Goal: Task Accomplishment & Management: Manage account settings

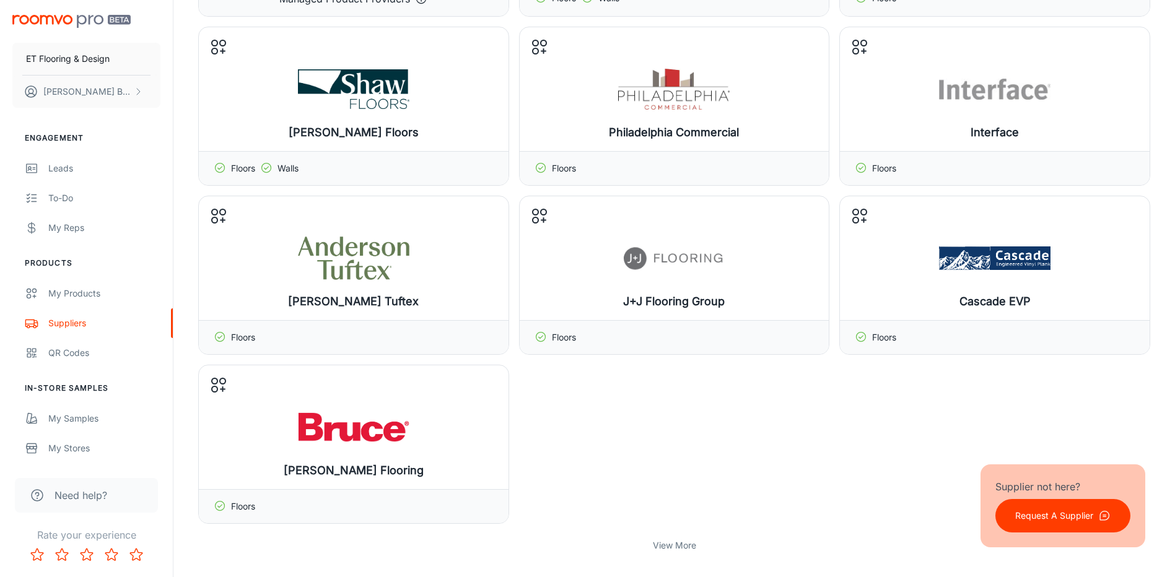
scroll to position [310, 0]
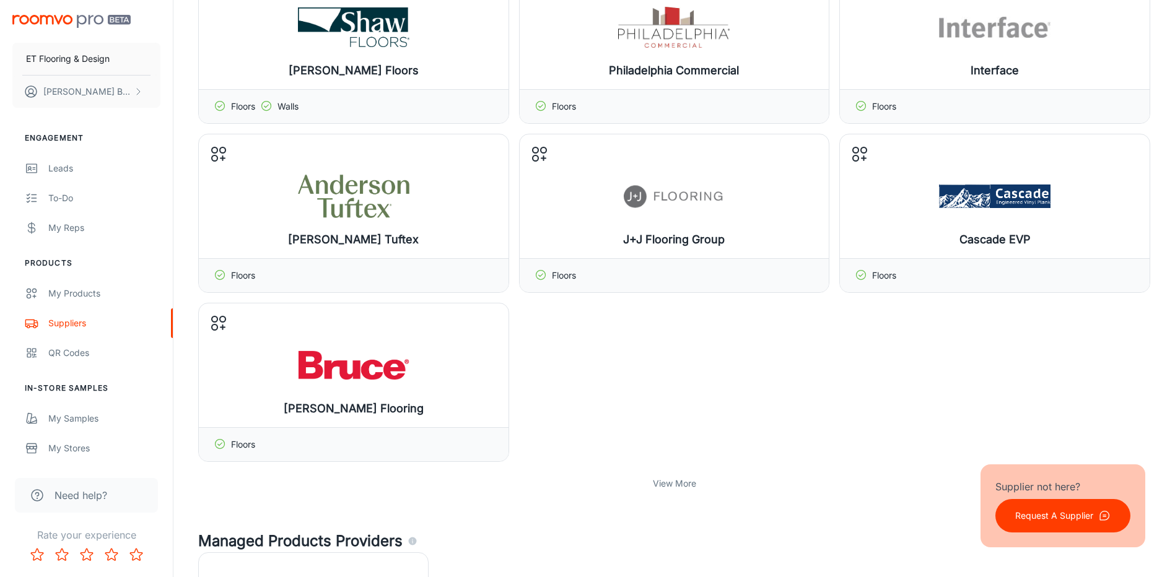
click at [660, 485] on p "View More" at bounding box center [674, 484] width 43 height 14
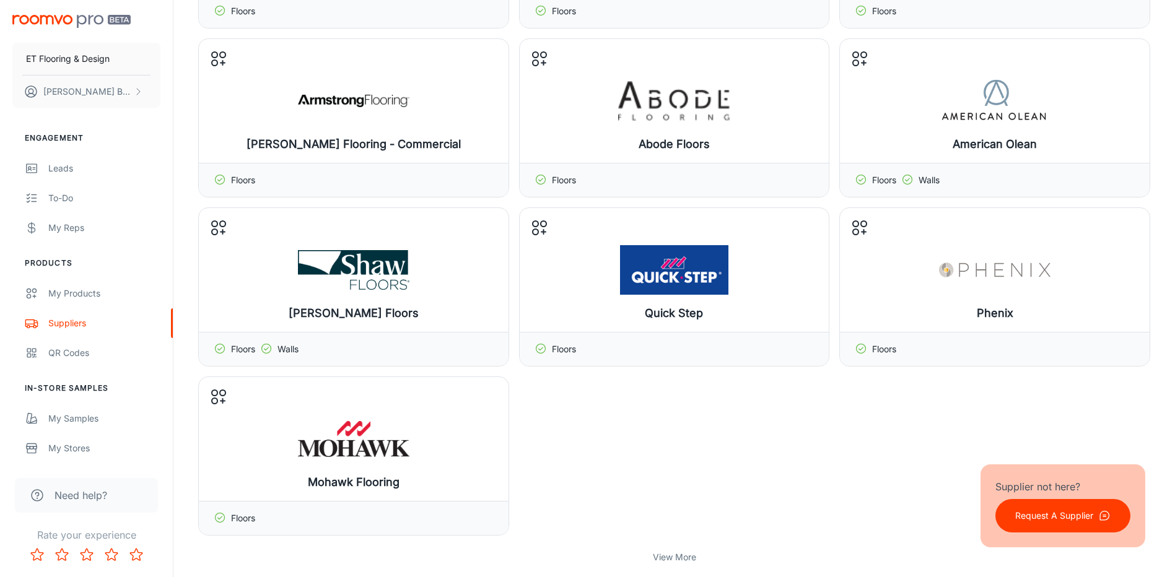
scroll to position [929, 0]
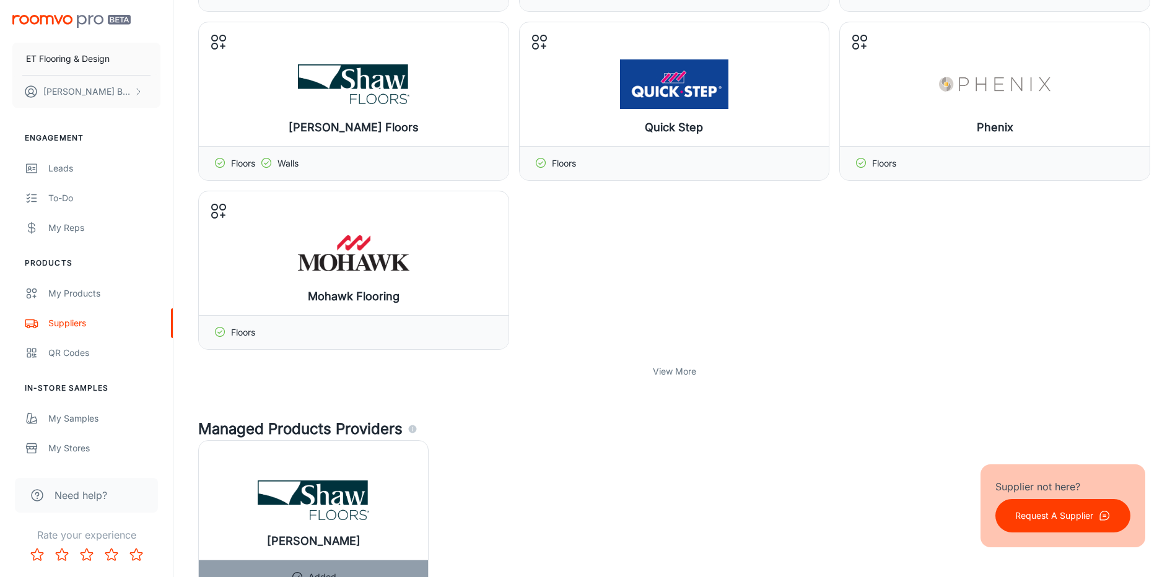
click at [663, 372] on p "View More" at bounding box center [674, 372] width 43 height 14
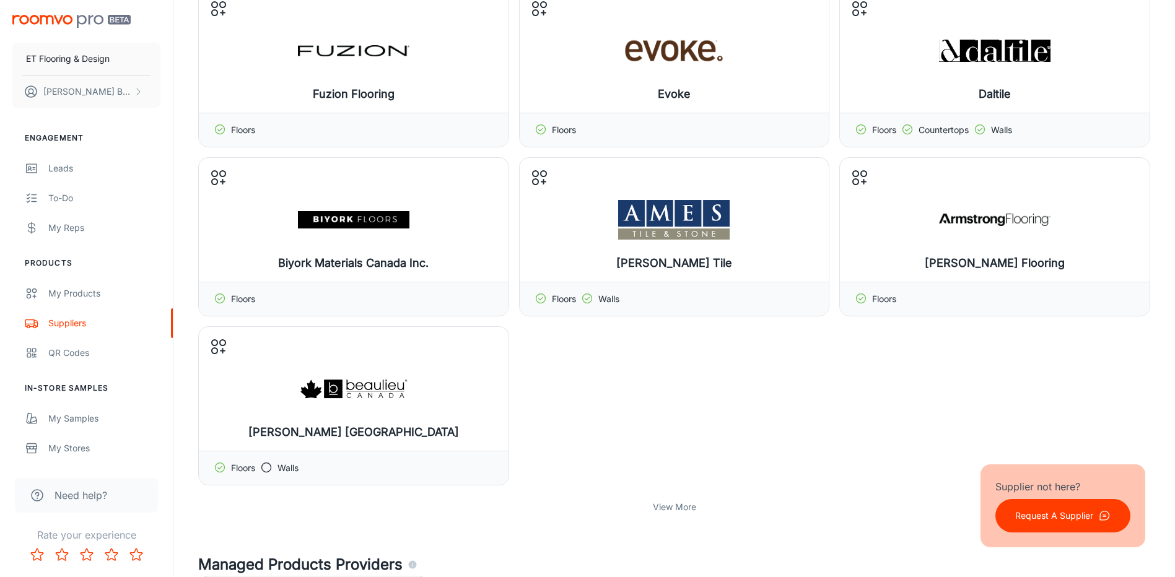
scroll to position [1424, 0]
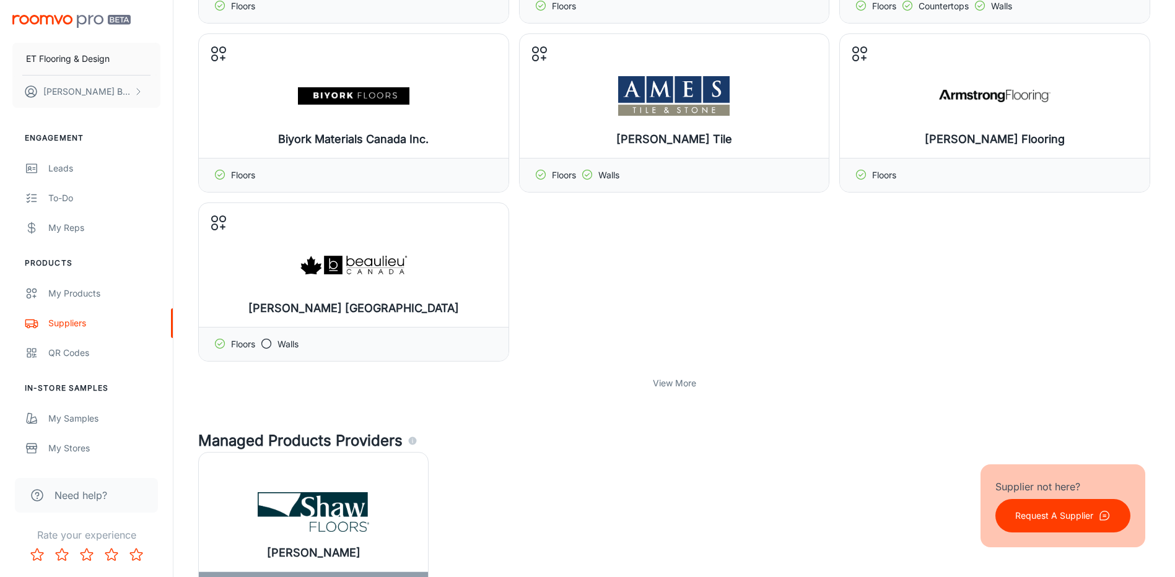
click at [671, 382] on p "View More" at bounding box center [674, 383] width 43 height 14
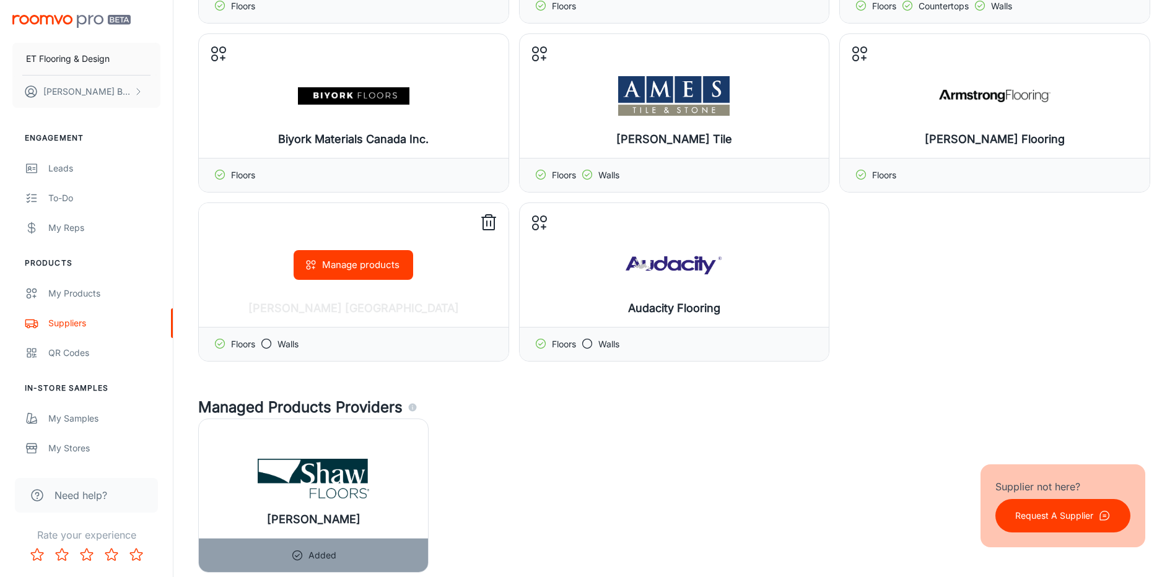
click at [218, 218] on div "Manage products" at bounding box center [354, 265] width 310 height 124
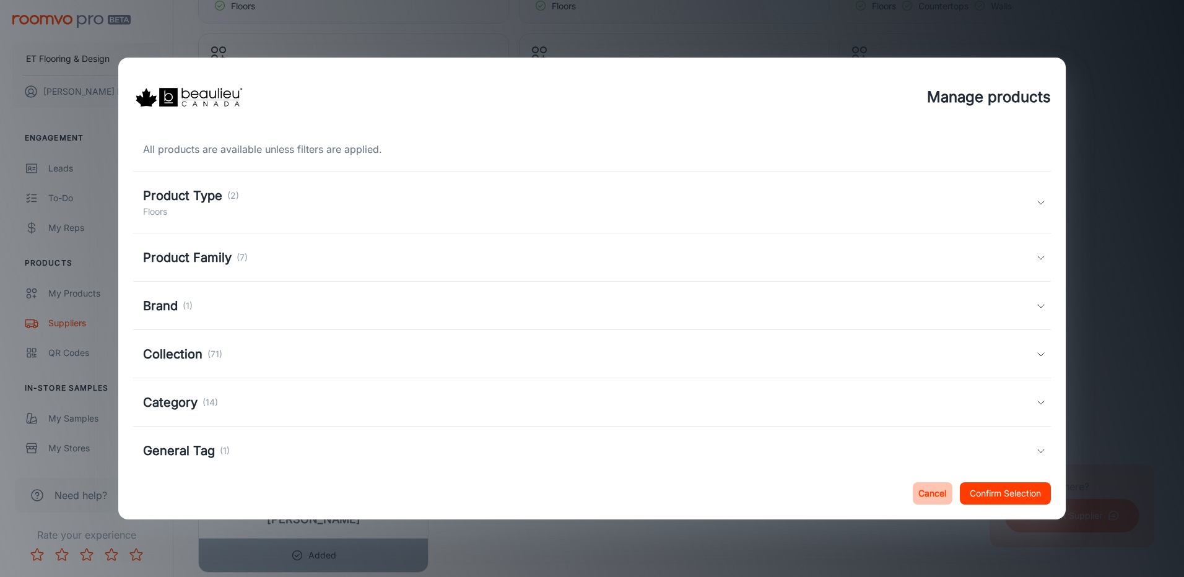
click at [931, 493] on button "Cancel" at bounding box center [933, 493] width 40 height 22
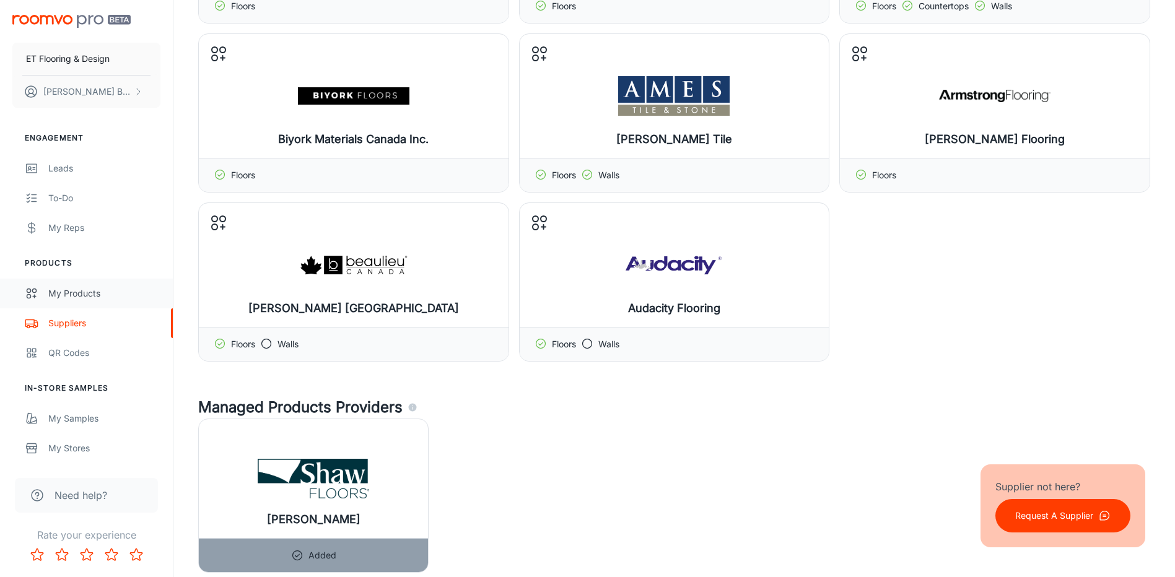
click at [85, 291] on div "My Products" at bounding box center [104, 294] width 112 height 14
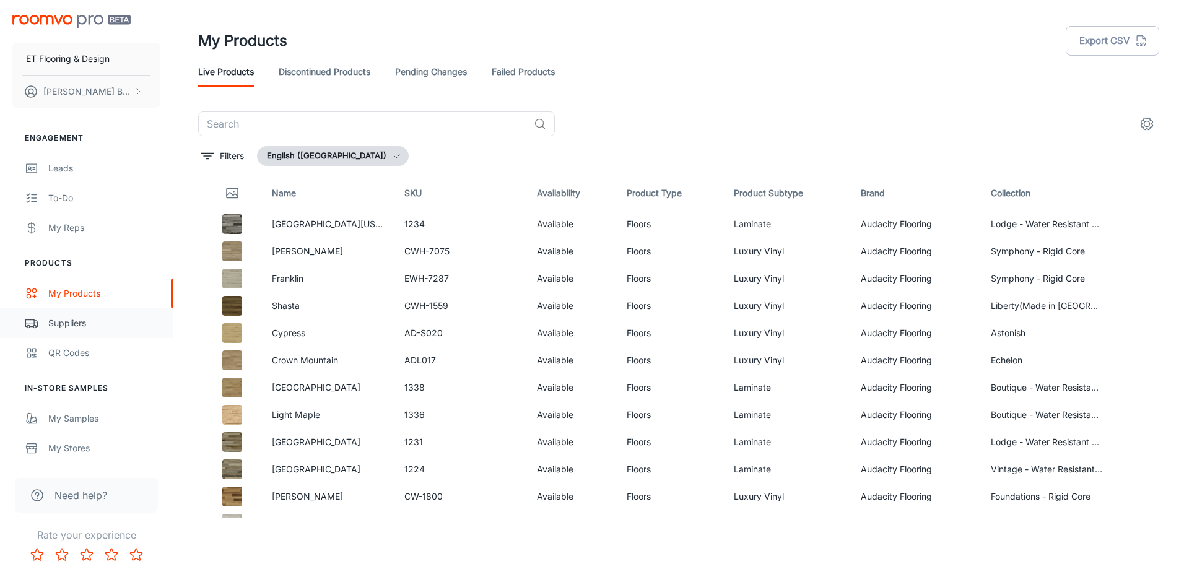
click at [80, 328] on div "Suppliers" at bounding box center [104, 323] width 112 height 14
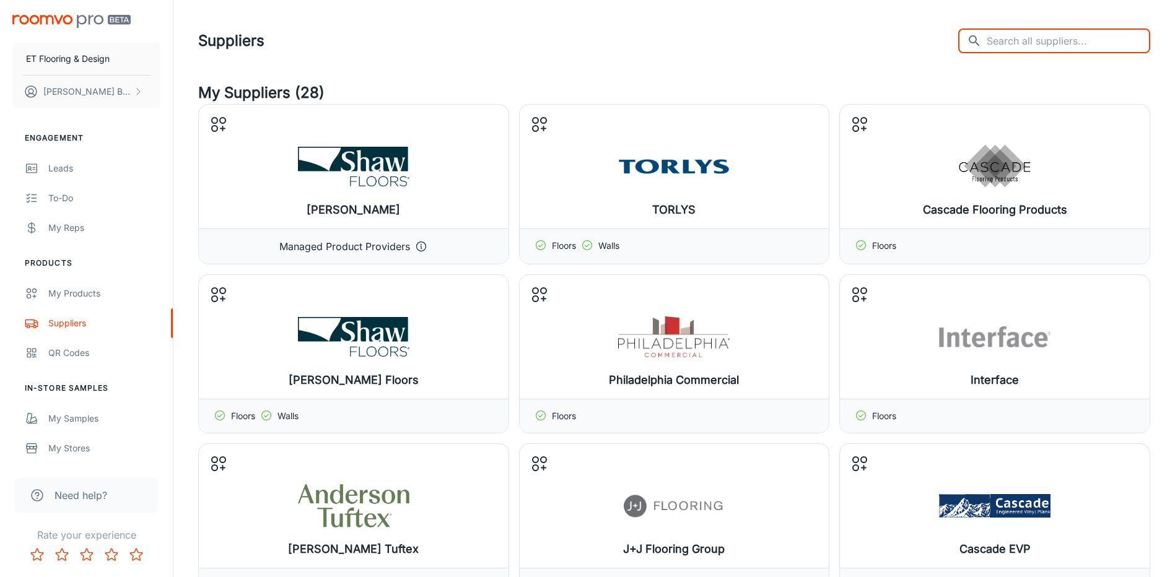
click at [1080, 43] on input "text" at bounding box center [1067, 40] width 163 height 25
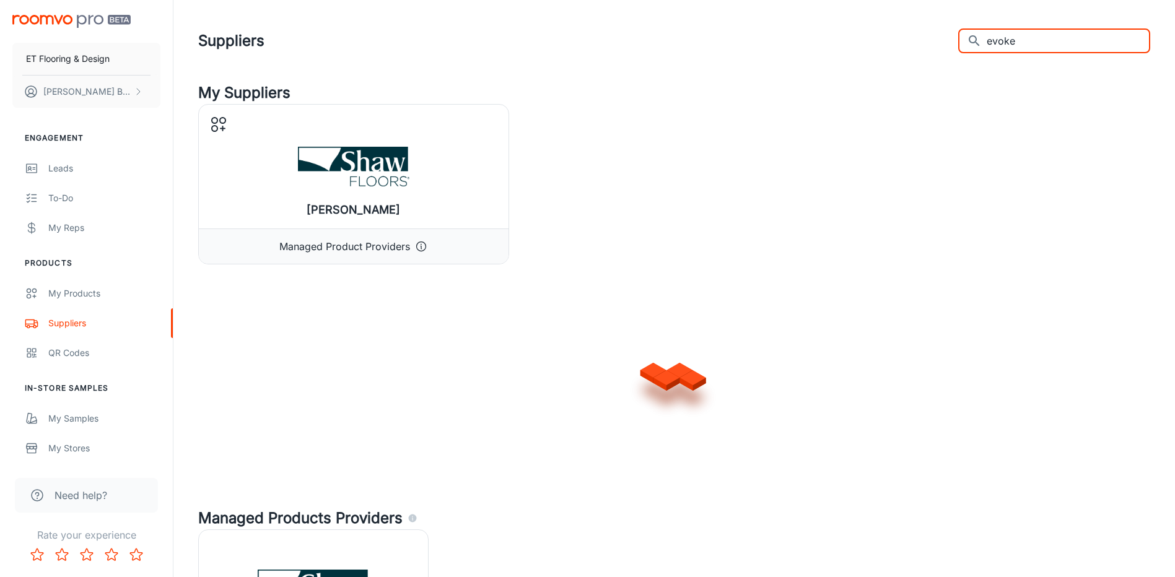
type input "evoke"
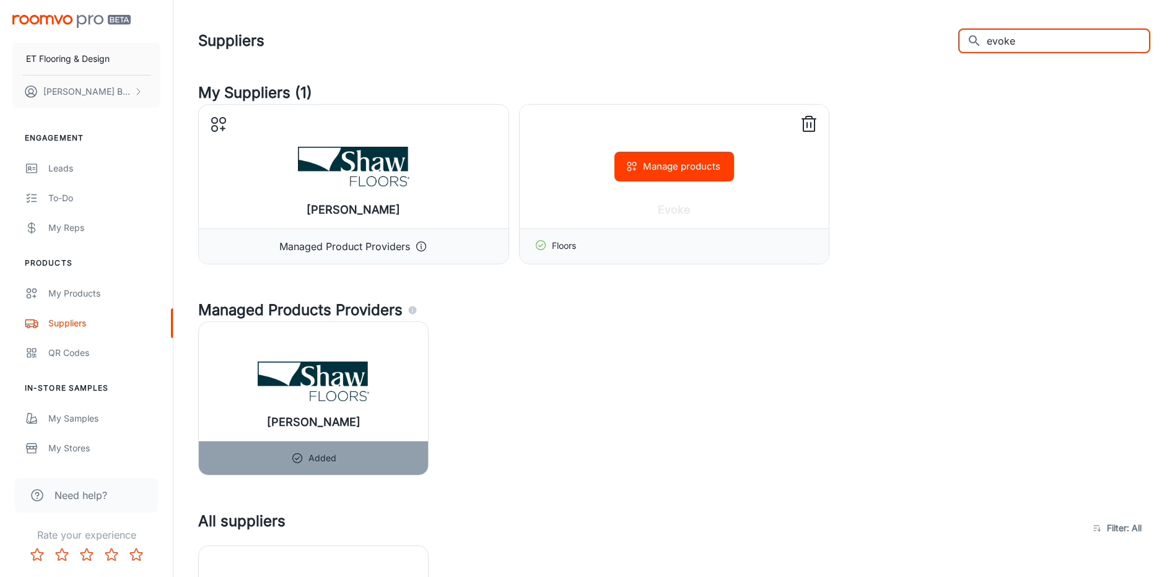
click at [555, 251] on p "Floors" at bounding box center [564, 246] width 24 height 15
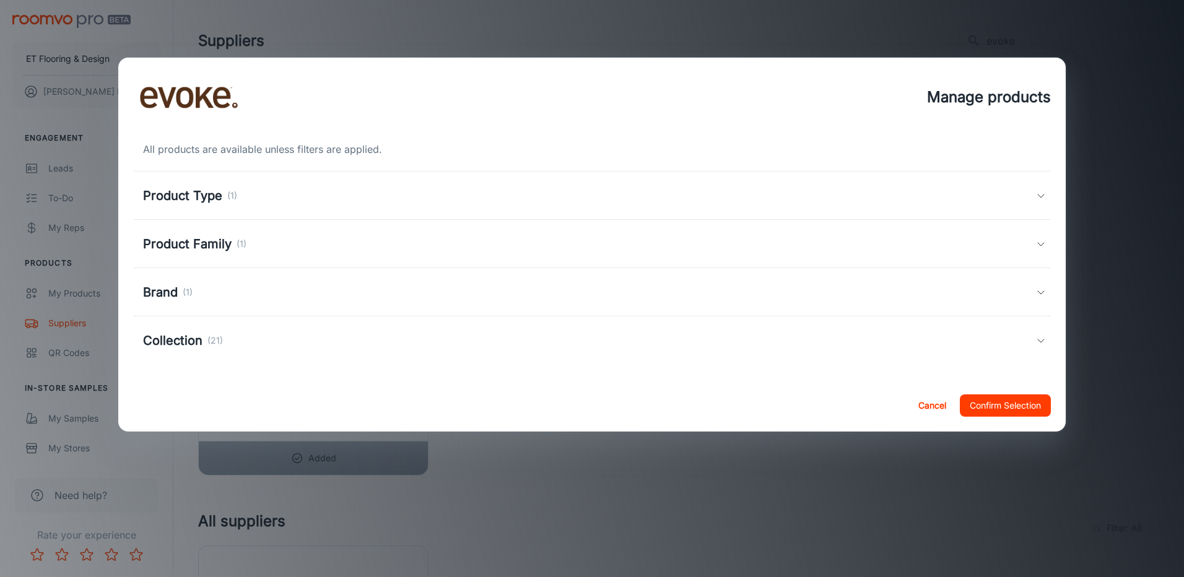
click at [185, 341] on h5 "Collection" at bounding box center [172, 340] width 59 height 19
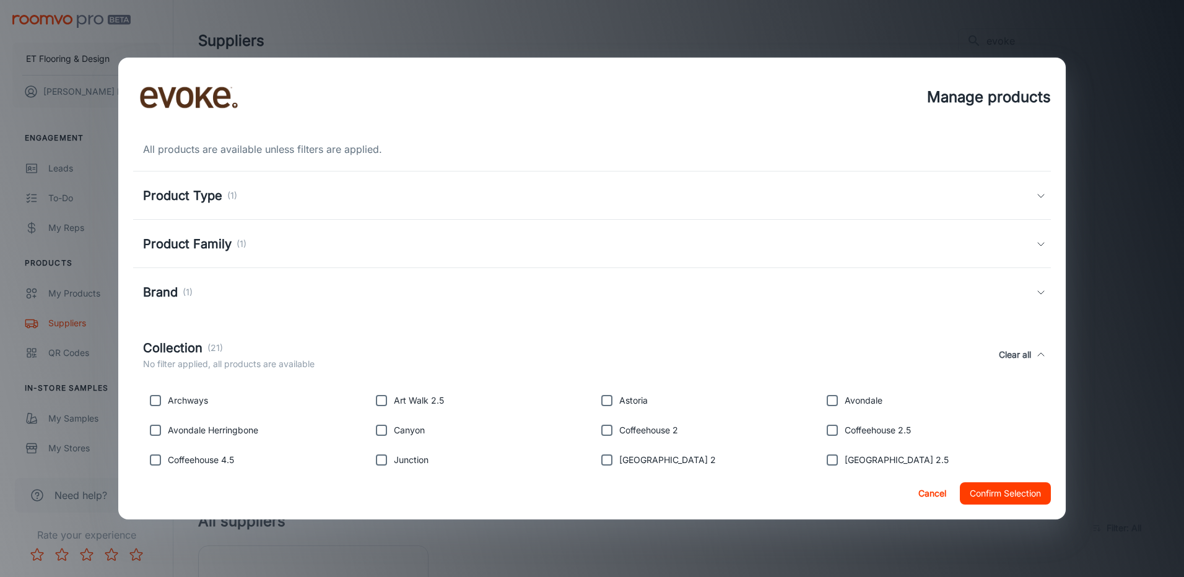
click at [155, 404] on input "checkbox" at bounding box center [155, 400] width 25 height 25
checkbox input "true"
click at [158, 432] on input "checkbox" at bounding box center [155, 430] width 25 height 25
checkbox input "true"
click at [155, 464] on input "checkbox" at bounding box center [155, 460] width 25 height 25
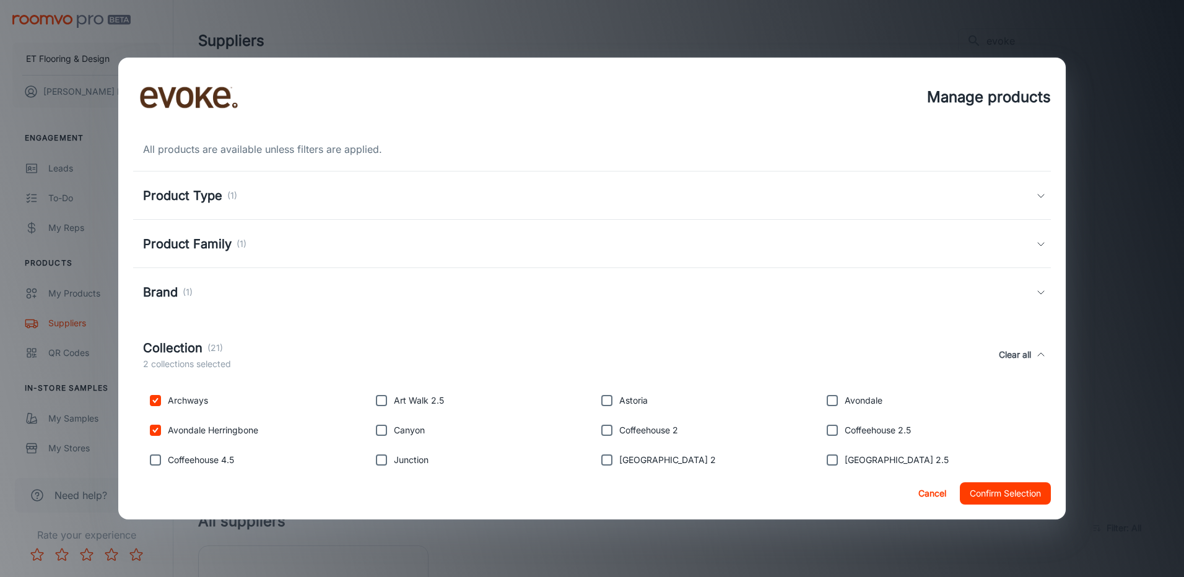
checkbox input "true"
click at [385, 399] on input "checkbox" at bounding box center [381, 400] width 25 height 25
checkbox input "true"
click at [379, 430] on input "checkbox" at bounding box center [381, 430] width 25 height 25
checkbox input "true"
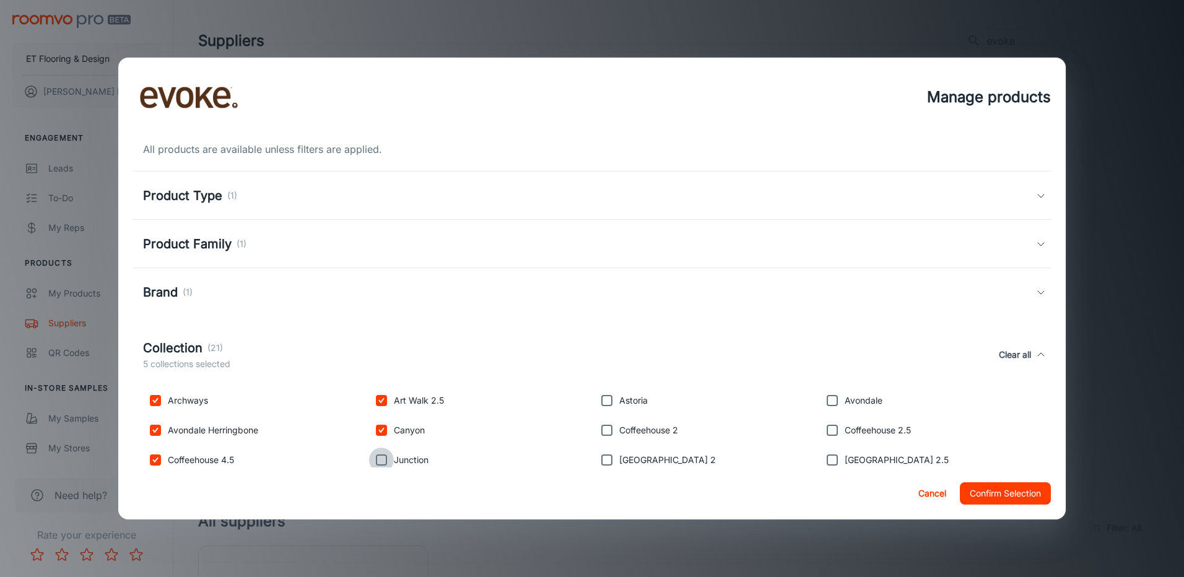
click at [376, 464] on input "checkbox" at bounding box center [381, 460] width 25 height 25
checkbox input "true"
click at [614, 402] on input "checkbox" at bounding box center [606, 400] width 25 height 25
checkbox input "true"
click at [602, 430] on input "checkbox" at bounding box center [606, 430] width 25 height 25
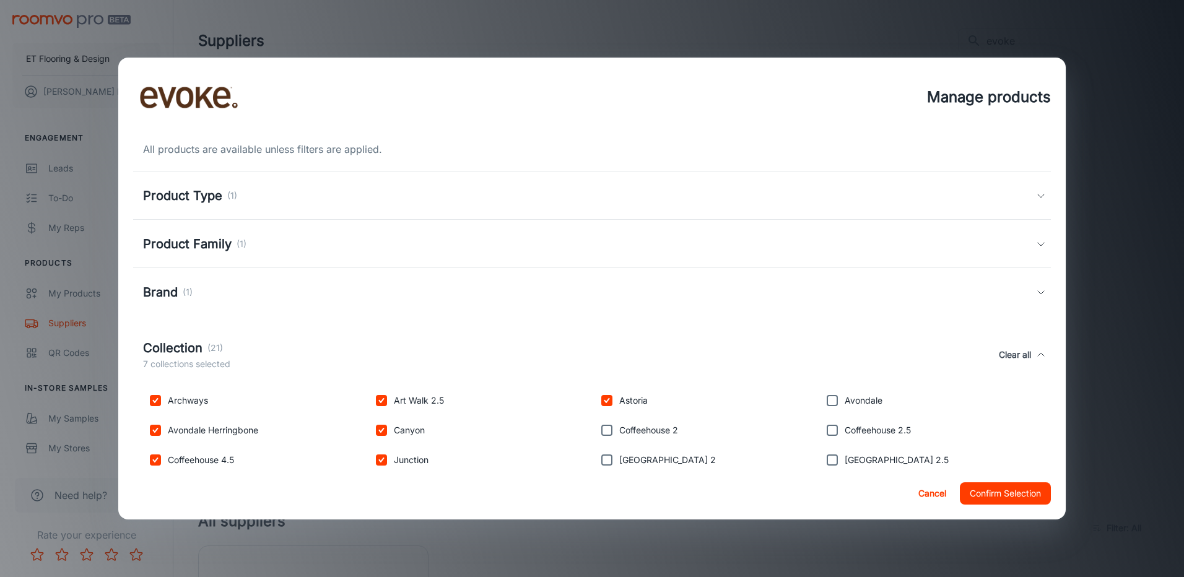
checkbox input "true"
click at [600, 466] on input "checkbox" at bounding box center [606, 460] width 25 height 25
checkbox input "true"
click at [830, 405] on input "checkbox" at bounding box center [832, 400] width 25 height 25
checkbox input "true"
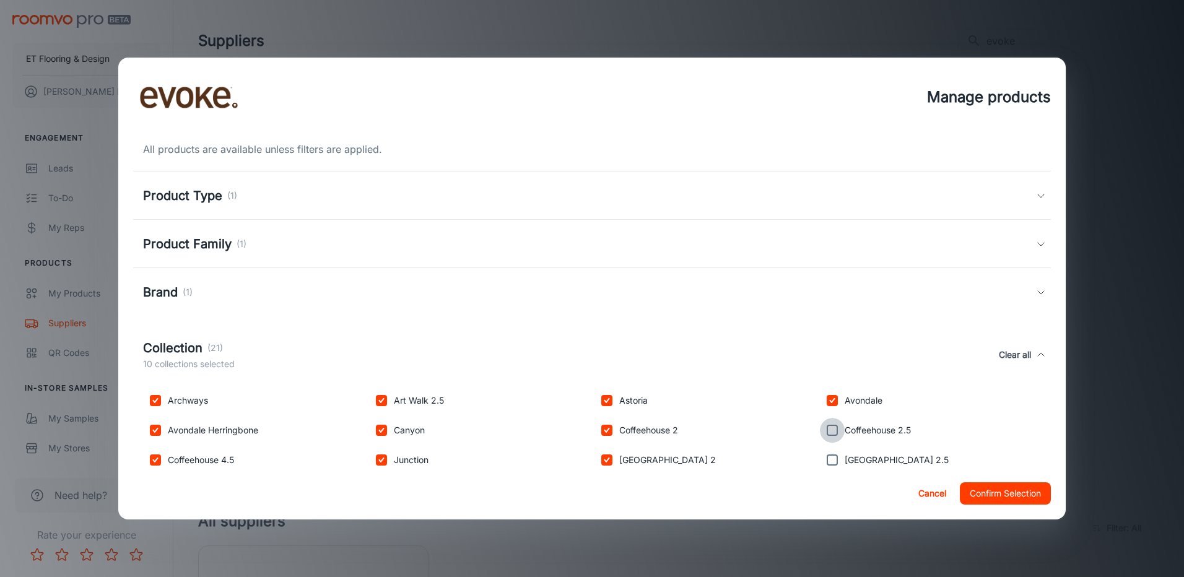
click at [827, 427] on input "checkbox" at bounding box center [832, 430] width 25 height 25
checkbox input "true"
click at [827, 463] on input "checkbox" at bounding box center [832, 460] width 25 height 25
checkbox input "true"
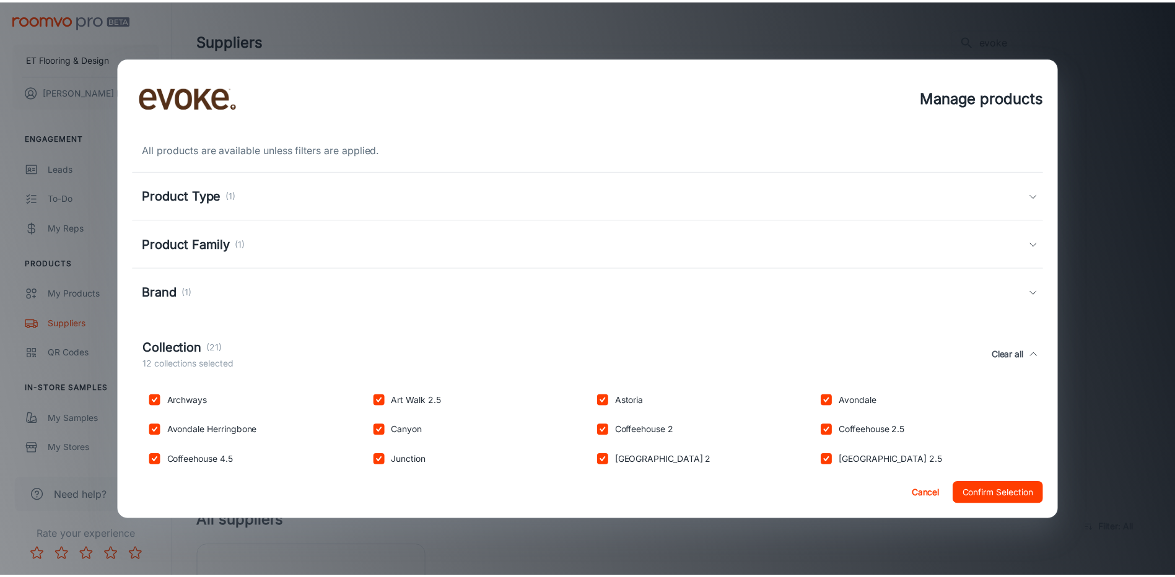
scroll to position [58, 0]
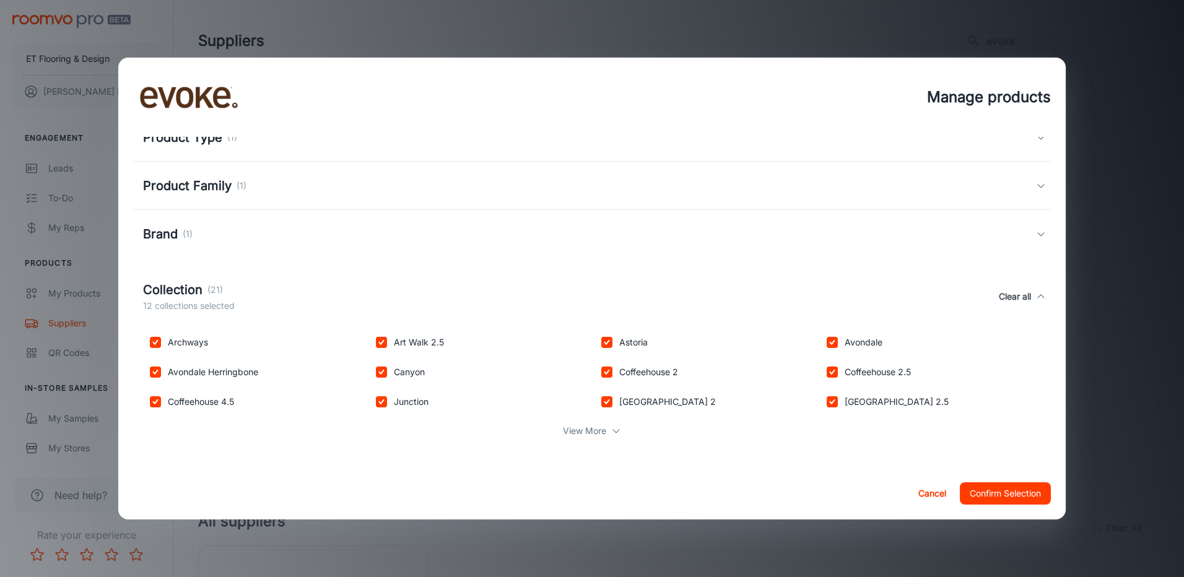
click at [573, 437] on p "View More" at bounding box center [584, 431] width 43 height 14
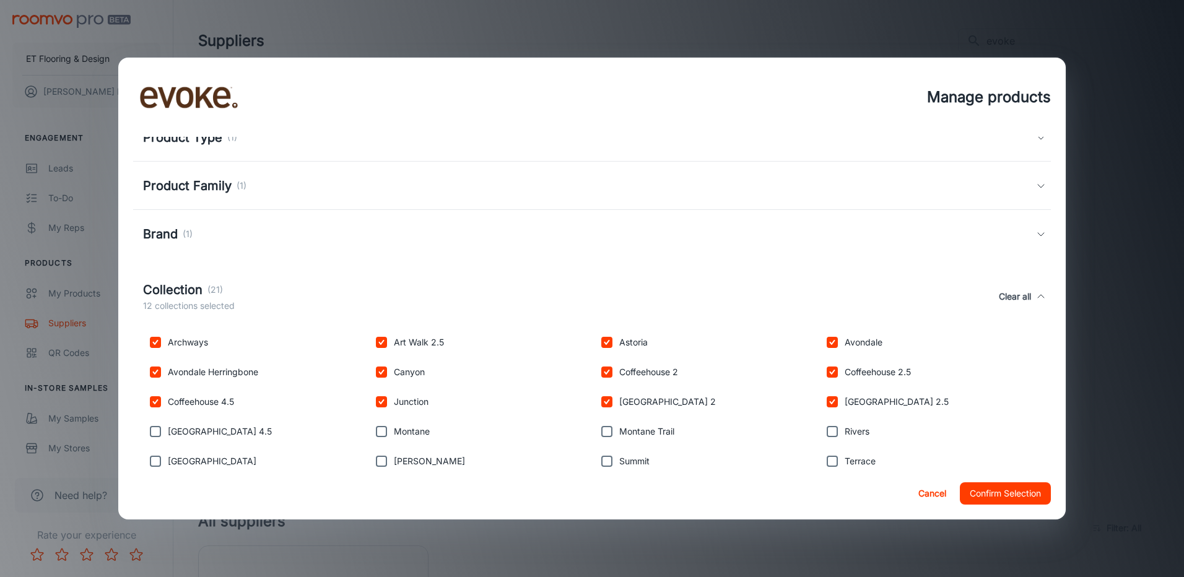
click at [155, 433] on input "checkbox" at bounding box center [155, 431] width 25 height 25
checkbox input "true"
click at [159, 461] on input "checkbox" at bounding box center [155, 461] width 25 height 25
checkbox input "true"
click at [385, 463] on input "checkbox" at bounding box center [381, 461] width 25 height 25
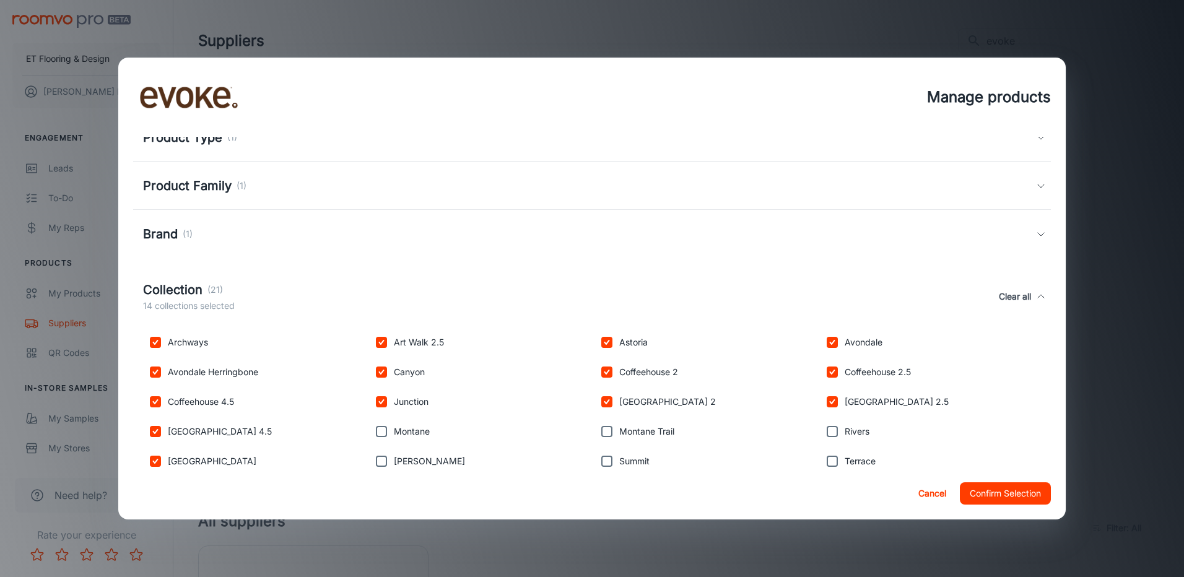
checkbox input "true"
drag, startPoint x: 384, startPoint y: 430, endPoint x: 419, endPoint y: 424, distance: 35.7
click at [384, 429] on input "checkbox" at bounding box center [381, 431] width 25 height 25
checkbox input "true"
drag, startPoint x: 608, startPoint y: 429, endPoint x: 608, endPoint y: 451, distance: 22.3
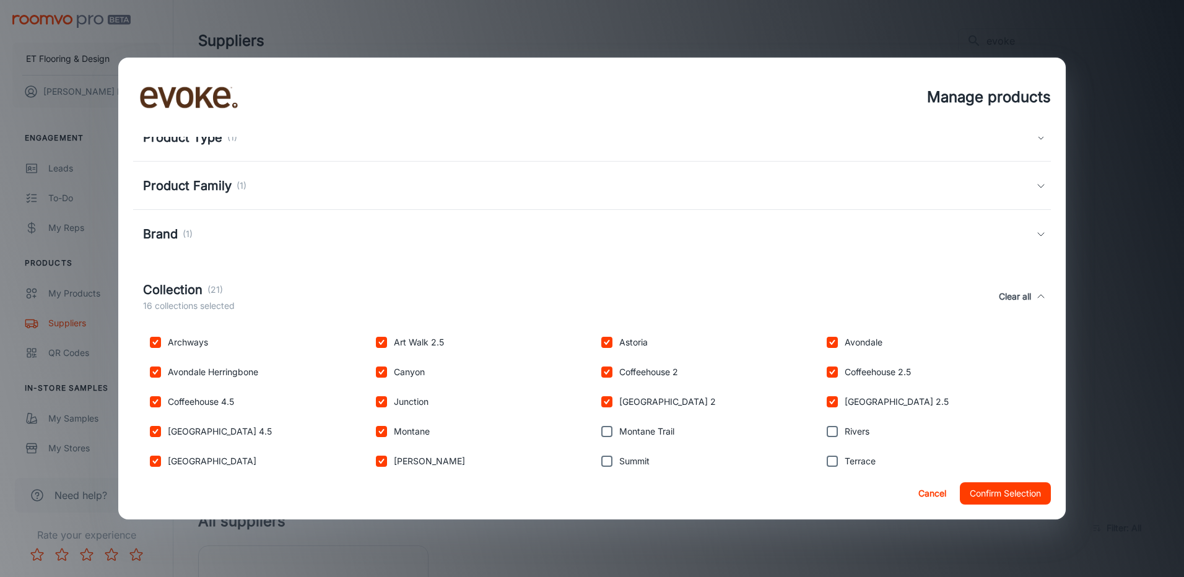
click at [608, 430] on input "checkbox" at bounding box center [606, 431] width 25 height 25
checkbox input "true"
click at [608, 463] on input "checkbox" at bounding box center [606, 461] width 25 height 25
checkbox input "true"
click at [830, 459] on input "checkbox" at bounding box center [832, 461] width 25 height 25
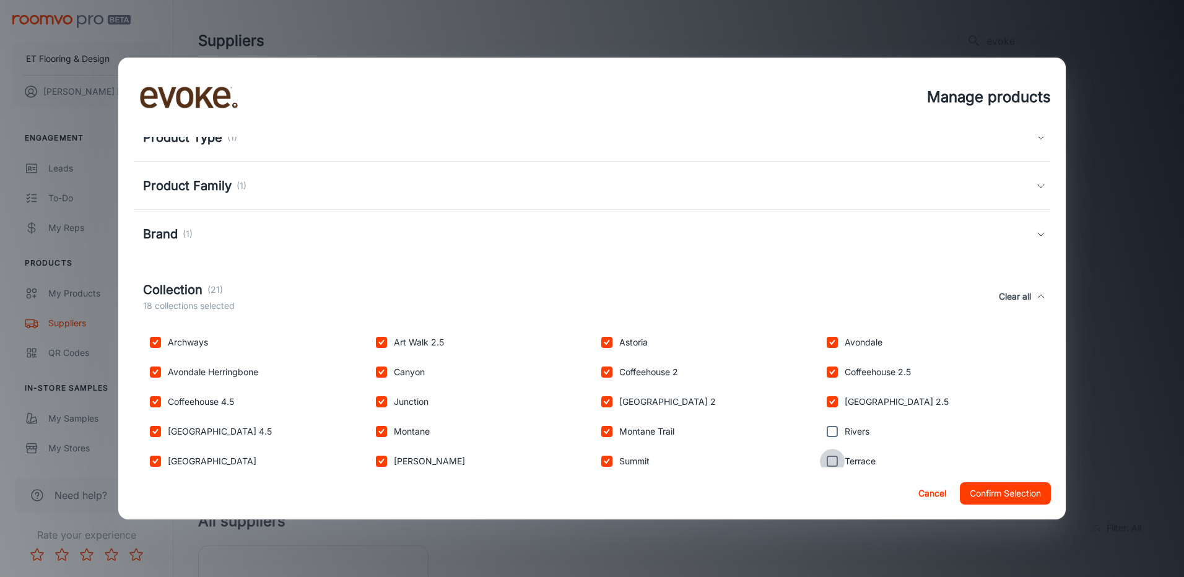
checkbox input "true"
click at [826, 430] on input "checkbox" at bounding box center [832, 431] width 25 height 25
checkbox input "true"
click at [1011, 493] on button "Confirm Selection" at bounding box center [1005, 493] width 91 height 22
